Goal: Task Accomplishment & Management: Manage account settings

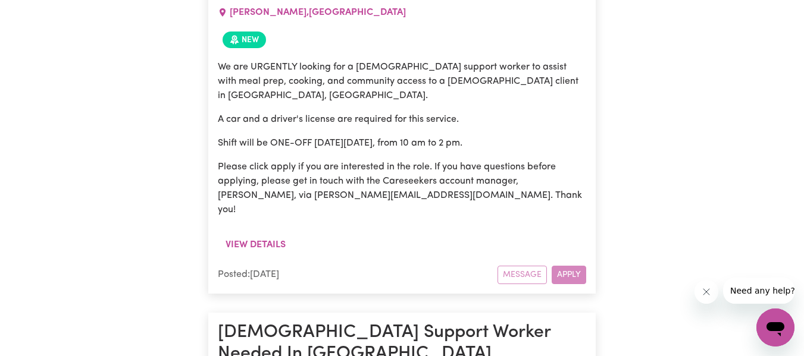
scroll to position [12496, 0]
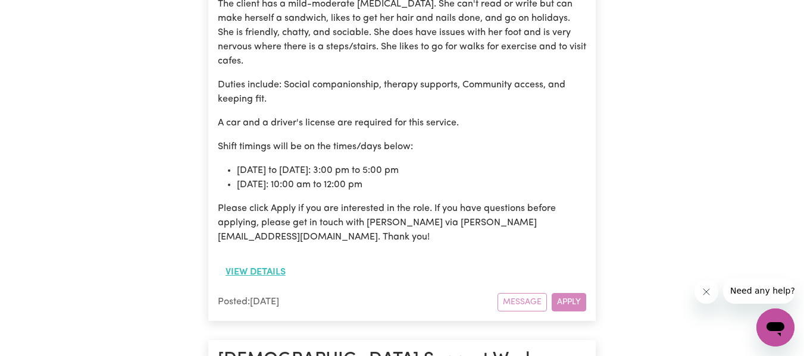
click at [262, 261] on button "View details" at bounding box center [256, 272] width 76 height 23
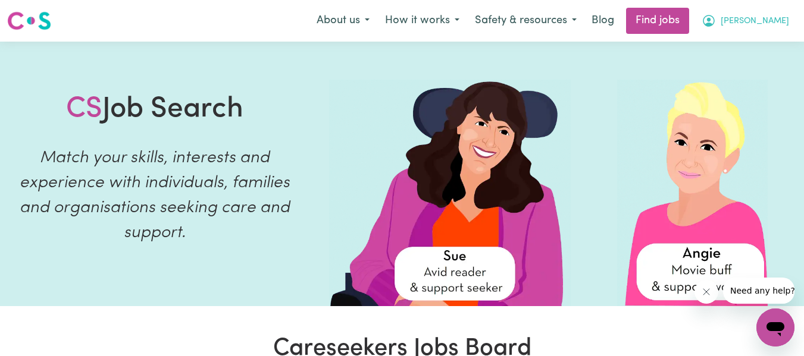
click at [764, 21] on span "[PERSON_NAME]" at bounding box center [754, 21] width 68 height 13
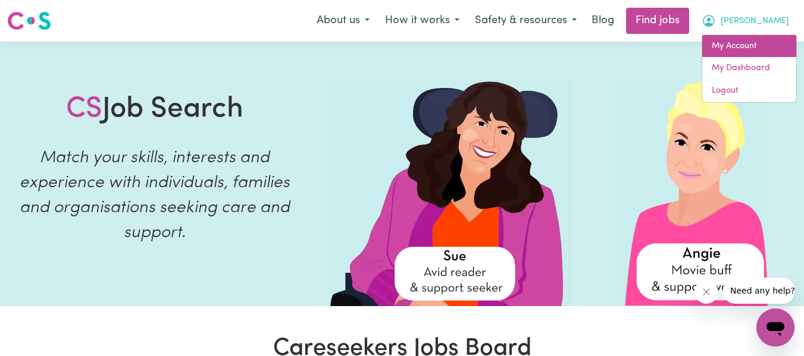
click at [760, 41] on link "My Account" at bounding box center [749, 46] width 94 height 23
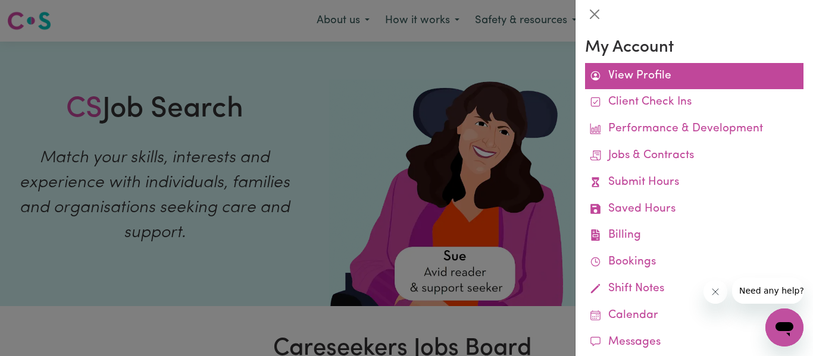
click at [657, 88] on link "View Profile" at bounding box center [694, 76] width 218 height 27
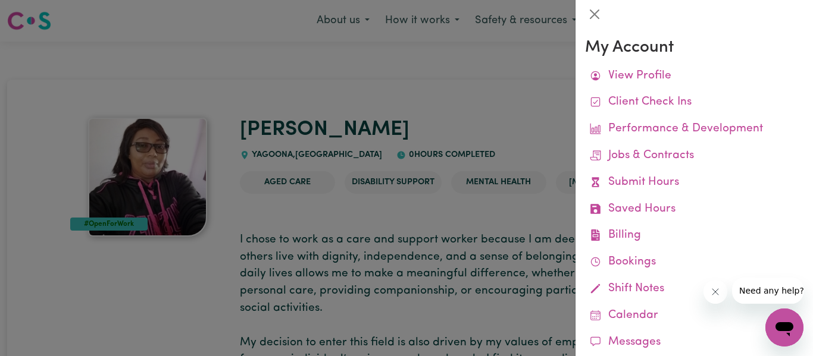
click at [532, 95] on div at bounding box center [406, 178] width 813 height 356
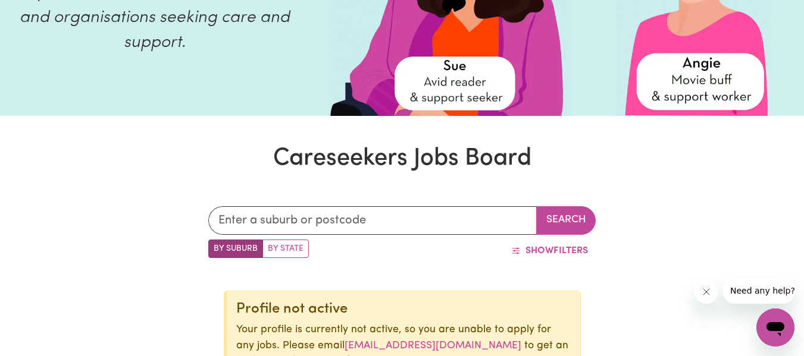
scroll to position [214, 0]
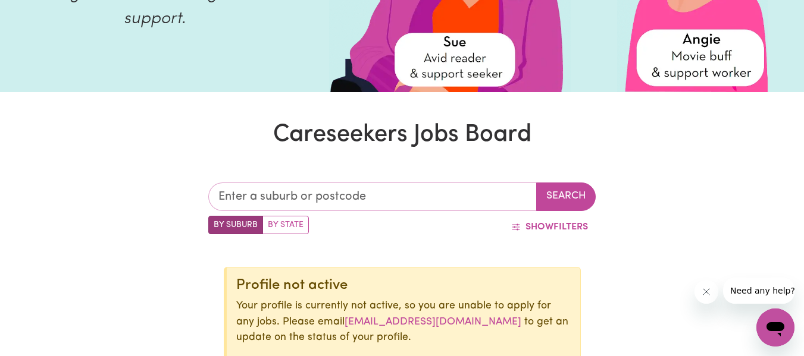
click at [404, 196] on input "text" at bounding box center [372, 197] width 329 height 29
type input "2199"
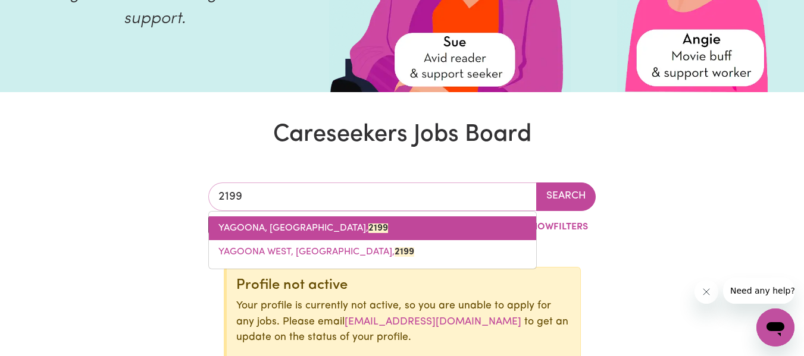
click at [368, 227] on mark "2199" at bounding box center [378, 229] width 20 height 10
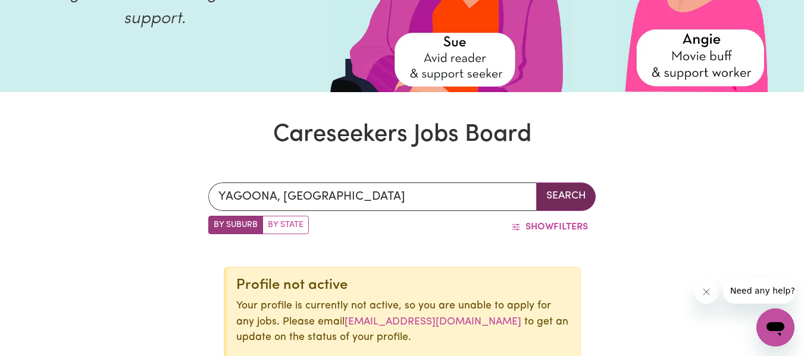
click at [553, 204] on button "Search" at bounding box center [565, 197] width 59 height 29
